Goal: Information Seeking & Learning: Find specific fact

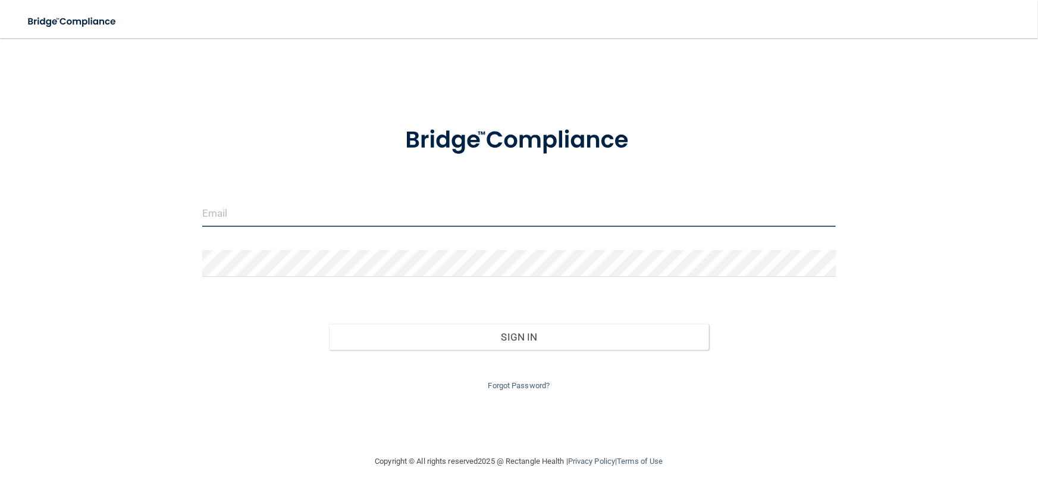
type input "[EMAIL_ADDRESS][DOMAIN_NAME]"
click at [418, 211] on input "[EMAIL_ADDRESS][DOMAIN_NAME]" at bounding box center [519, 213] width 634 height 27
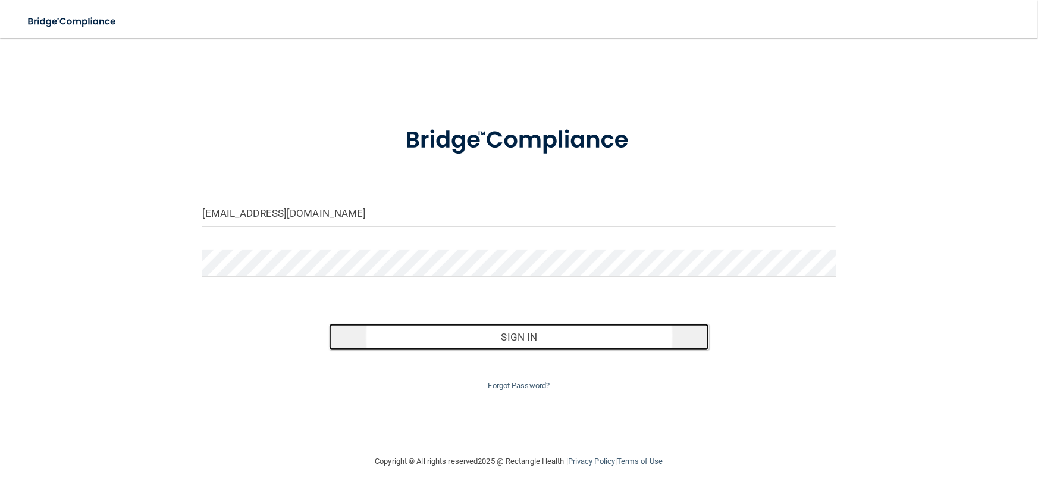
click at [453, 337] on button "Sign In" at bounding box center [519, 337] width 380 height 26
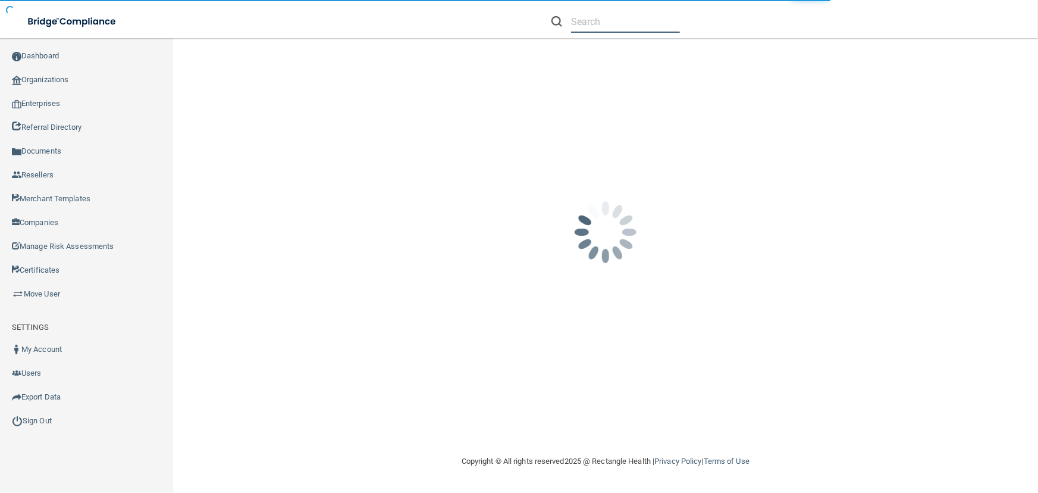
click at [591, 28] on input "text" at bounding box center [625, 22] width 109 height 22
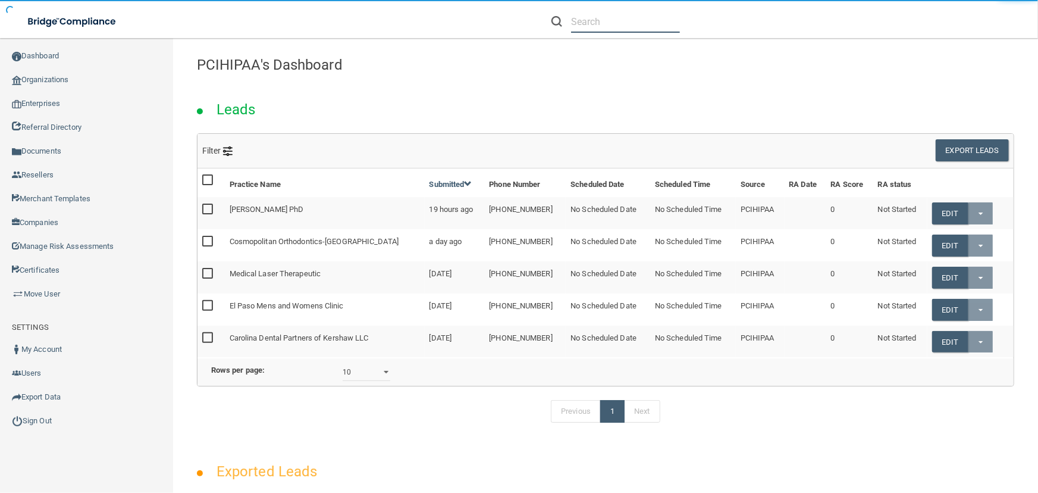
paste input "[EMAIL_ADDRESS][DOMAIN_NAME]"
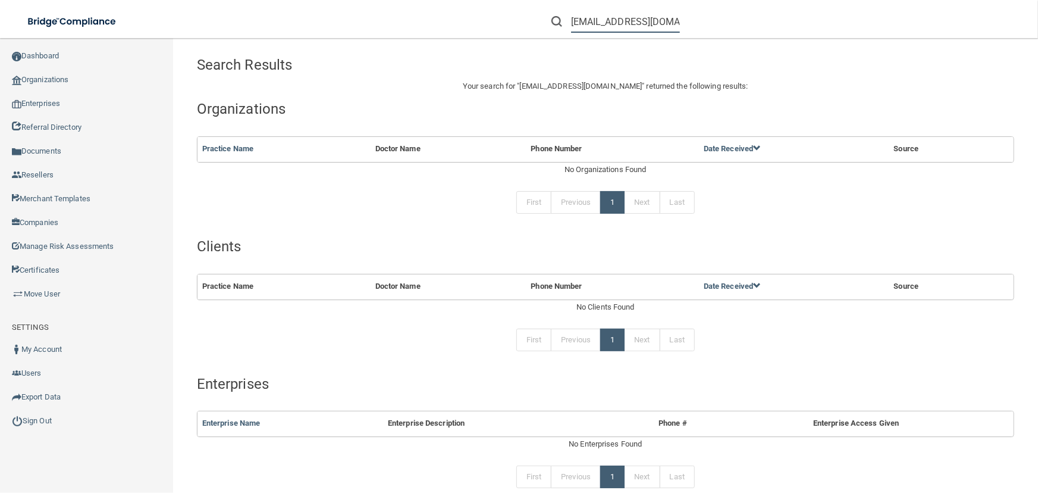
click at [613, 21] on input "[EMAIL_ADDRESS][DOMAIN_NAME]" at bounding box center [625, 22] width 109 height 22
paste input "kvictoria"
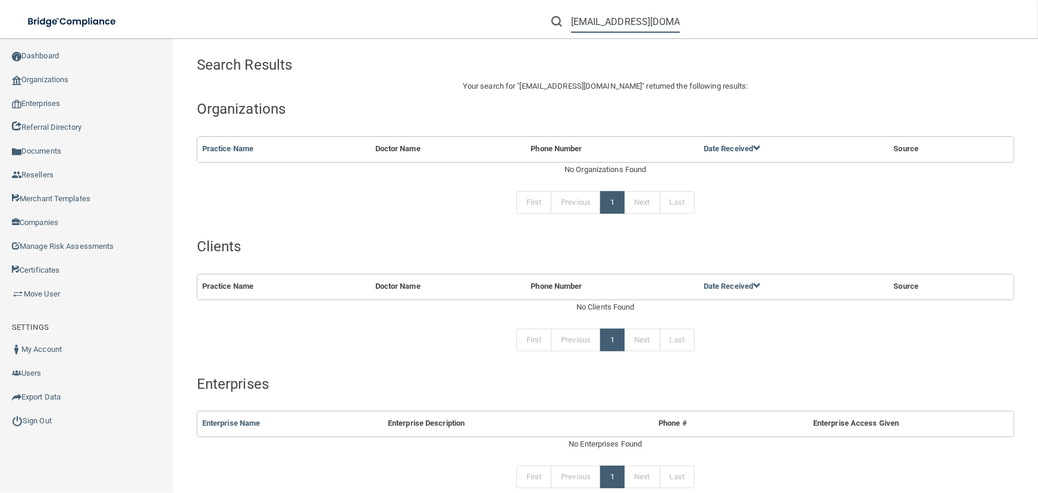
click at [577, 15] on input "[EMAIL_ADDRESS][DOMAIN_NAME]" at bounding box center [625, 22] width 109 height 22
click at [573, 20] on input "[EMAIL_ADDRESS][DOMAIN_NAME]" at bounding box center [625, 22] width 109 height 22
click at [614, 21] on input "[EMAIL_ADDRESS][DOMAIN_NAME]" at bounding box center [625, 22] width 109 height 22
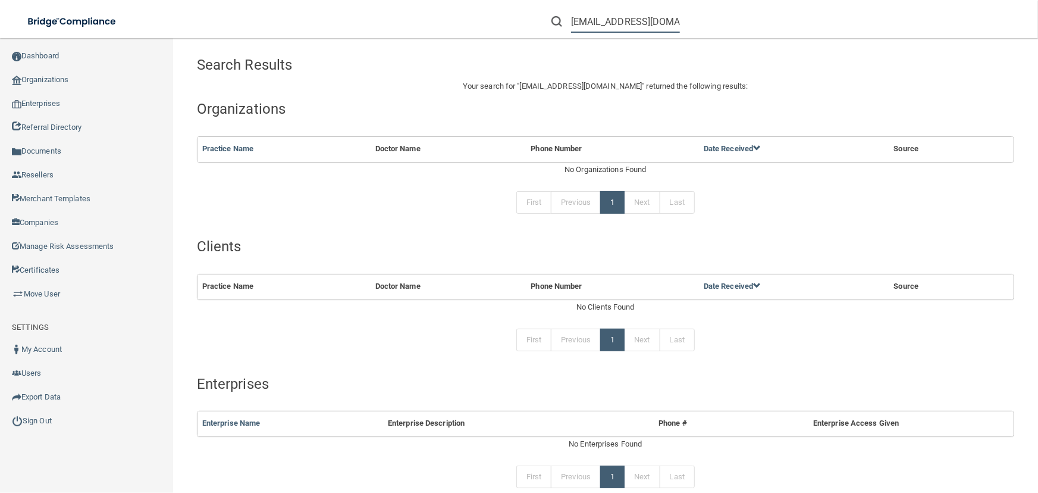
click at [614, 21] on input "[EMAIL_ADDRESS][DOMAIN_NAME]" at bounding box center [625, 22] width 109 height 22
paste input "aappleby"
click at [576, 22] on input "[EMAIL_ADDRESS][DOMAIN_NAME]" at bounding box center [625, 22] width 109 height 22
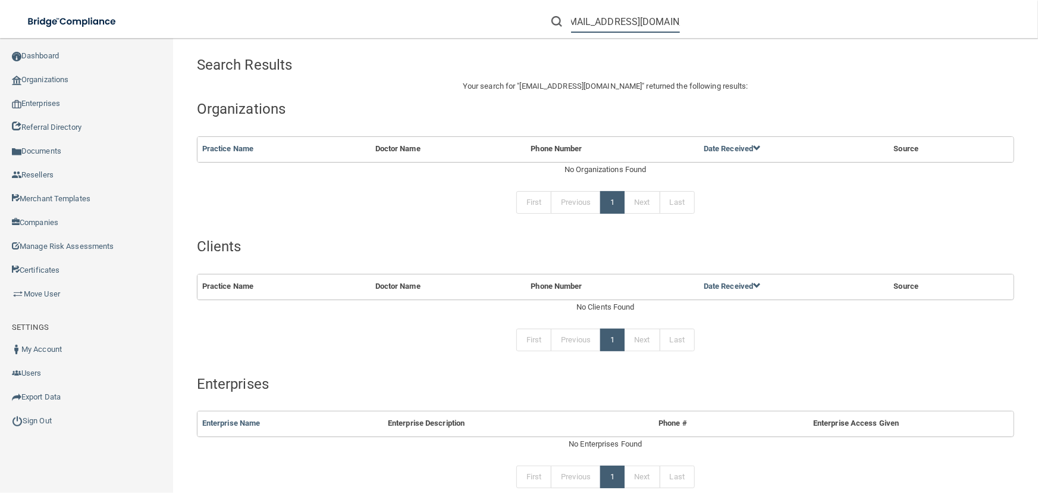
scroll to position [0, 0]
type input "[EMAIL_ADDRESS][DOMAIN_NAME]"
click at [634, 16] on input "[EMAIL_ADDRESS][DOMAIN_NAME]" at bounding box center [625, 22] width 109 height 22
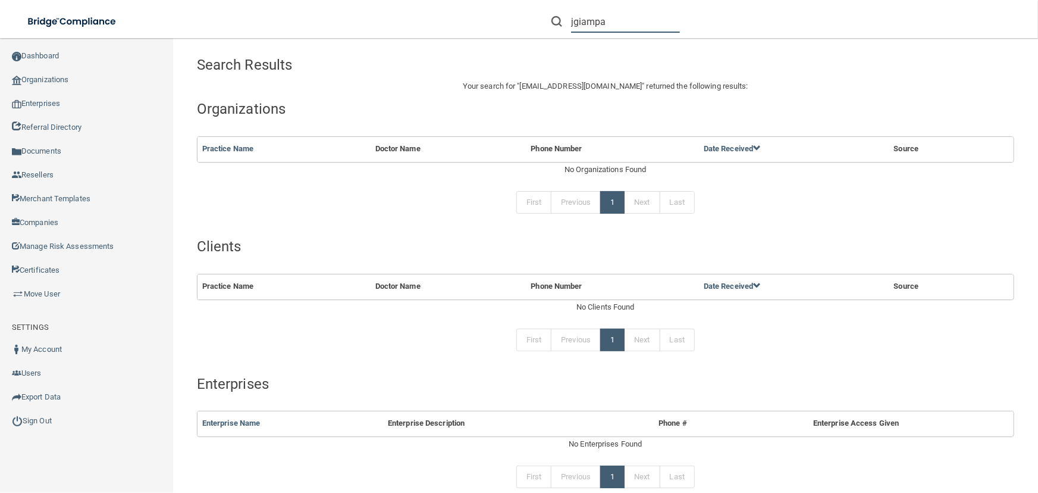
click at [613, 21] on input "jgiampa" at bounding box center [625, 22] width 109 height 22
paste input "@[DOMAIN_NAME]"
click at [579, 18] on input "[EMAIL_ADDRESS][DOMAIN_NAME]" at bounding box center [625, 22] width 109 height 22
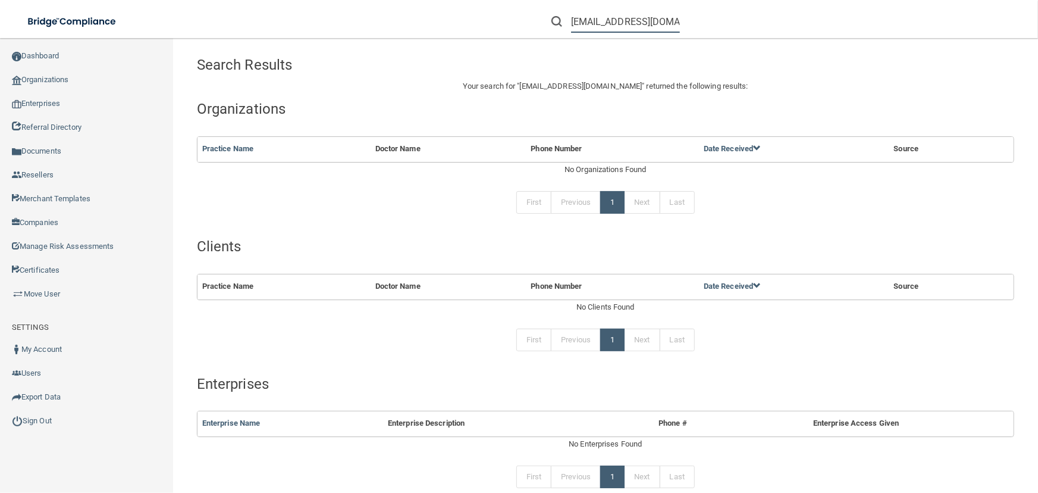
click at [579, 18] on input "[EMAIL_ADDRESS][DOMAIN_NAME]" at bounding box center [625, 22] width 109 height 22
paste input "CATARACT & LASER CENTER INC"
click at [609, 20] on input "CATARACT & LASER CENTER INC" at bounding box center [625, 22] width 109 height 22
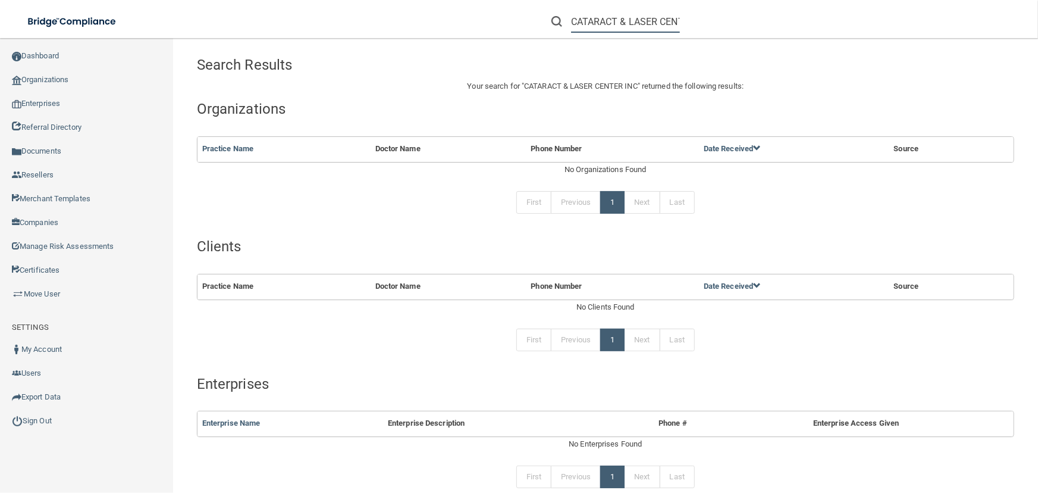
click at [609, 20] on input "CATARACT & LASER CENTER INC" at bounding box center [625, 22] width 109 height 22
paste input "[PHONE_NUMBER]"
click at [597, 20] on input "[PHONE_NUMBER]" at bounding box center [625, 22] width 109 height 22
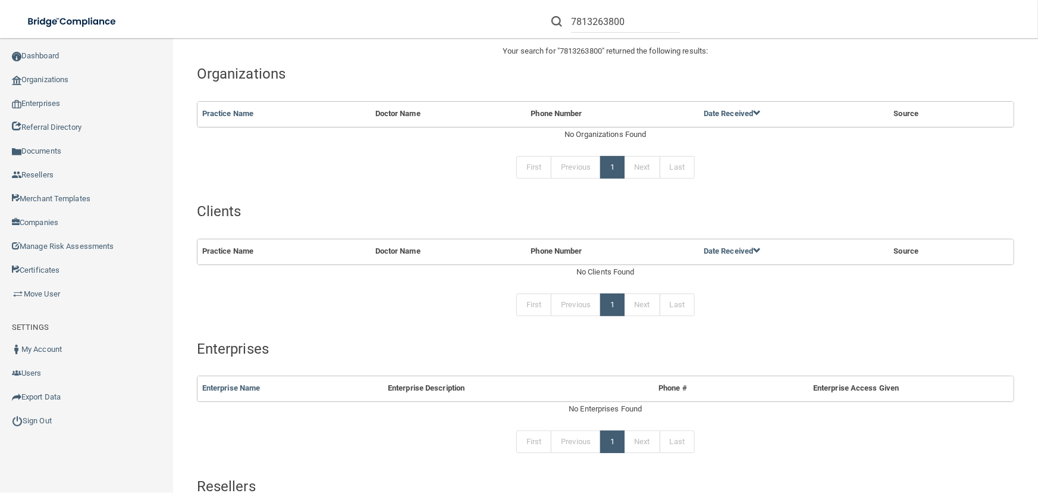
scroll to position [54, 0]
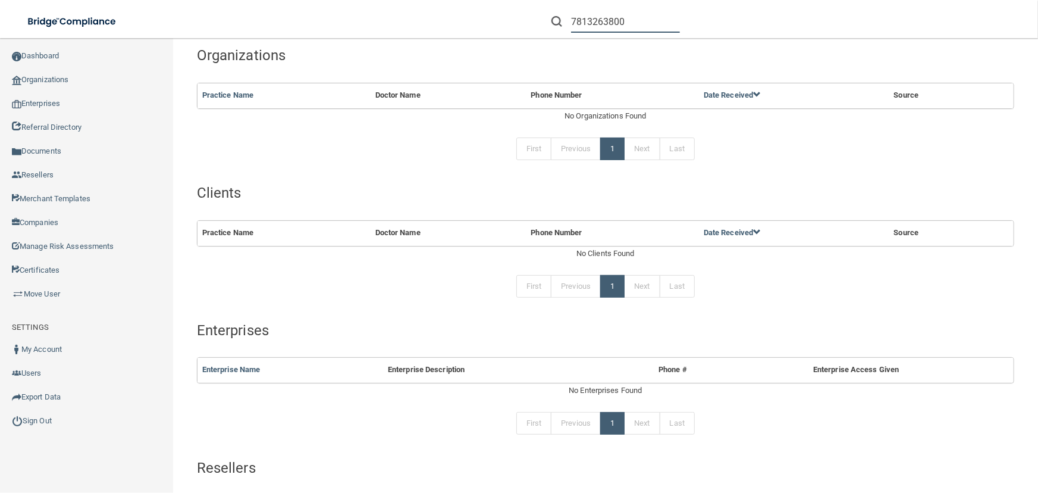
drag, startPoint x: 655, startPoint y: 21, endPoint x: 182, endPoint y: -8, distance: 473.4
click at [182, 0] on html "Compliance HIPAA Learn More! OSHA Learn More! PCI PCI Compliance Merchant Savin…" at bounding box center [519, 246] width 1038 height 493
paste input "[EMAIL_ADDRESS][DOMAIN_NAME]"
click at [573, 20] on input "[EMAIL_ADDRESS][DOMAIN_NAME]" at bounding box center [625, 22] width 109 height 22
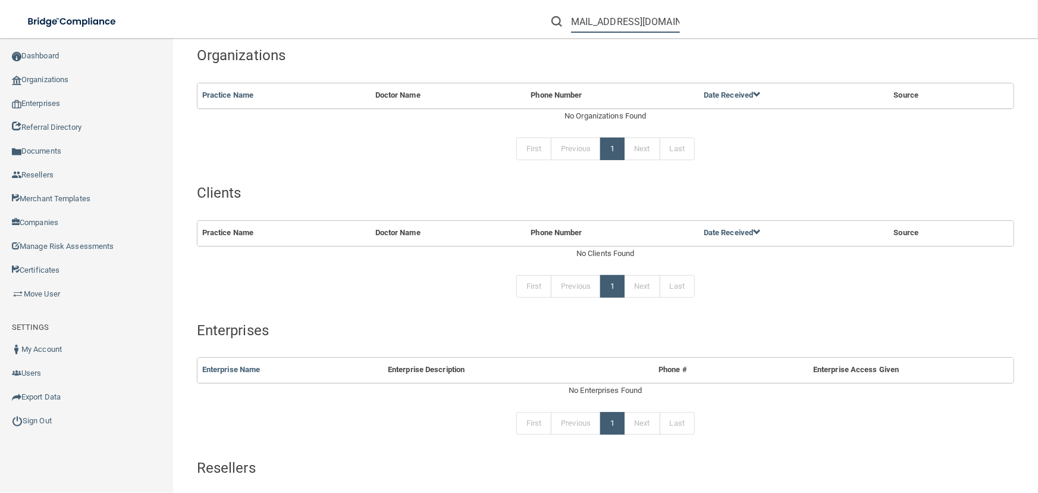
scroll to position [0, 0]
type input "[EMAIL_ADDRESS][DOMAIN_NAME]"
